Goal: Navigation & Orientation: Find specific page/section

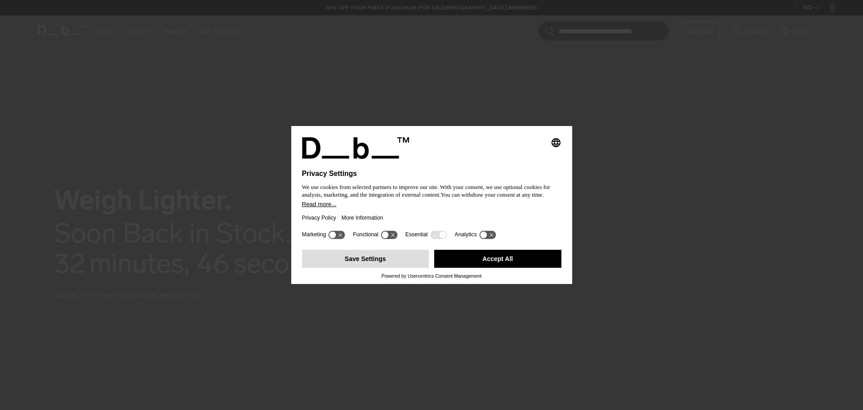
click at [405, 261] on button "Save Settings" at bounding box center [365, 258] width 127 height 18
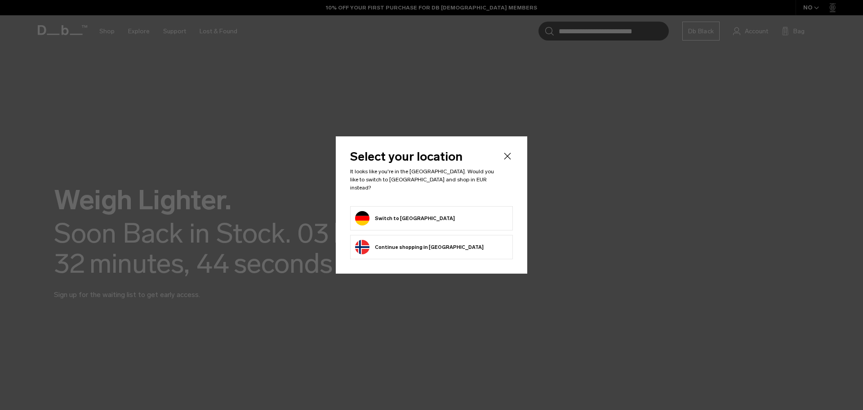
click at [378, 212] on button "Switch to Germany" at bounding box center [405, 218] width 100 height 14
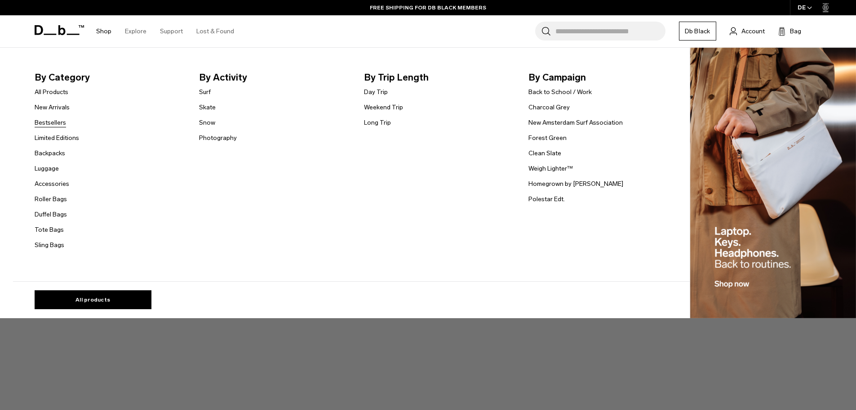
click at [54, 120] on link "Bestsellers" at bounding box center [50, 122] width 31 height 9
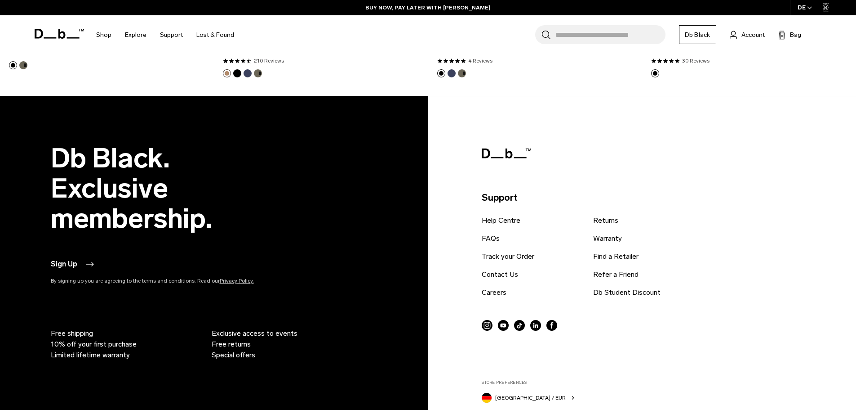
scroll to position [2773, 0]
